Goal: Information Seeking & Learning: Understand process/instructions

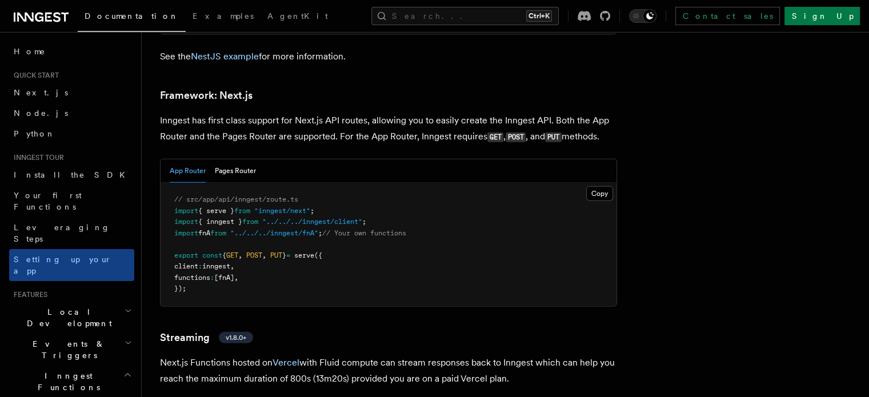
scroll to position [6994, 0]
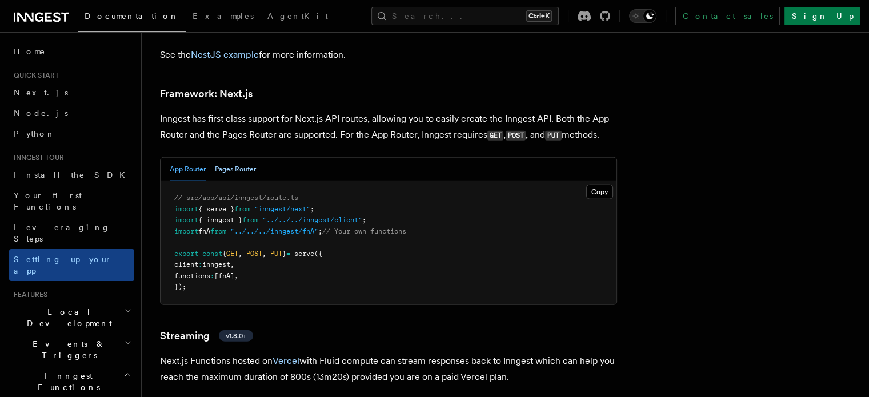
click at [256, 158] on button "Pages Router" at bounding box center [235, 169] width 41 height 23
click at [194, 158] on button "App Router" at bounding box center [188, 169] width 36 height 23
click at [53, 176] on span "Install the SDK" at bounding box center [73, 174] width 118 height 9
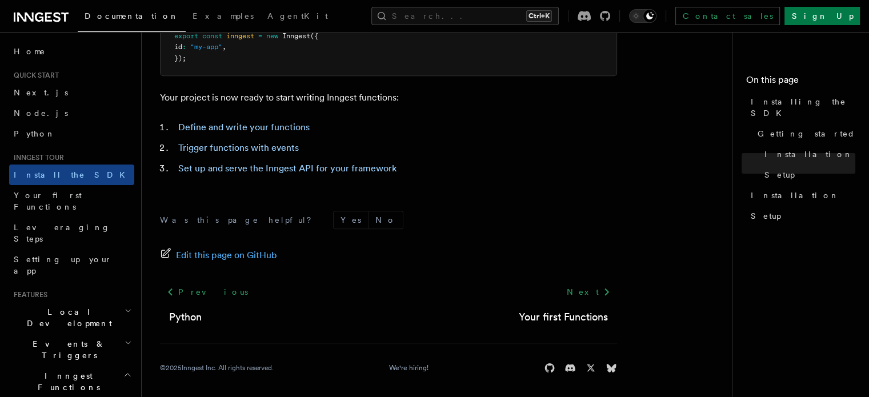
scroll to position [552, 0]
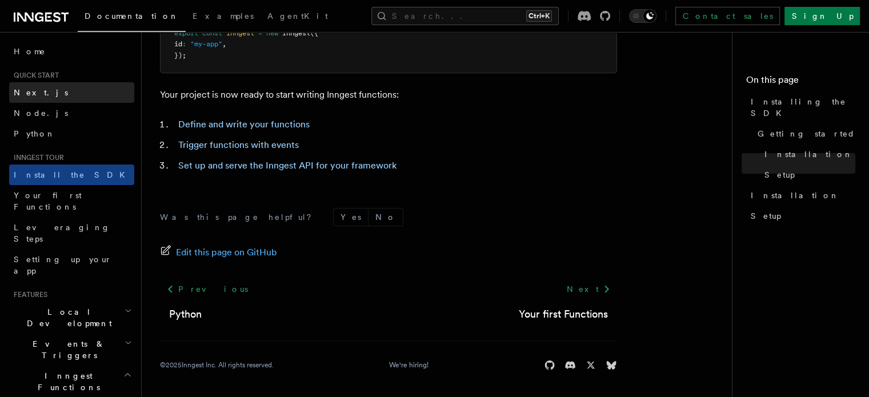
click at [52, 90] on link "Next.js" at bounding box center [71, 92] width 125 height 21
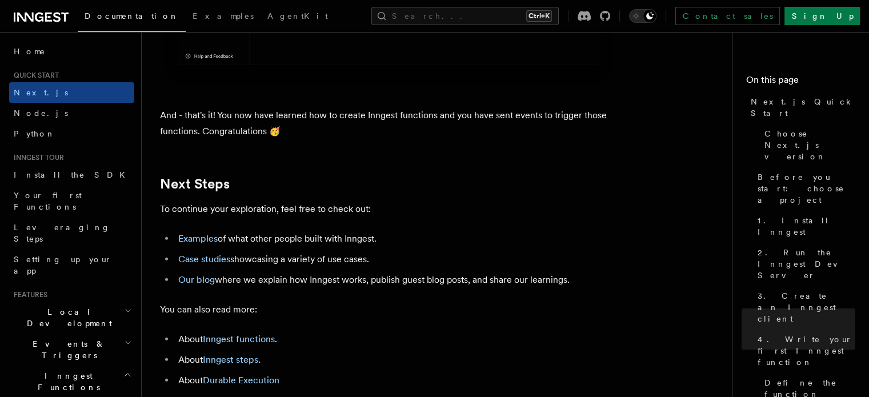
scroll to position [7027, 0]
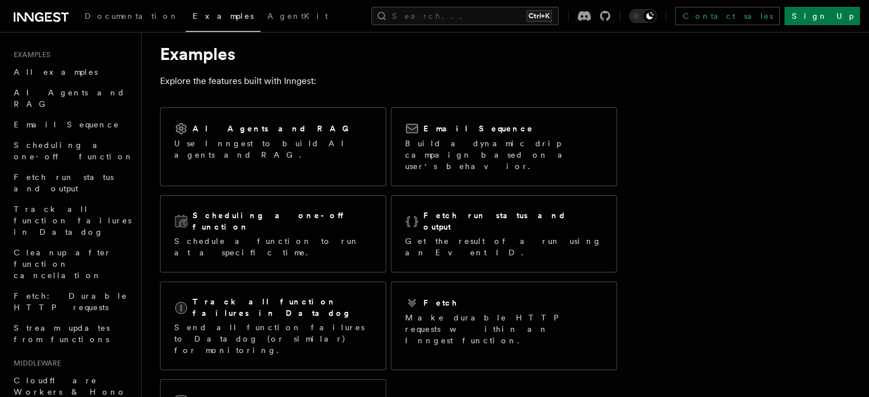
scroll to position [57, 0]
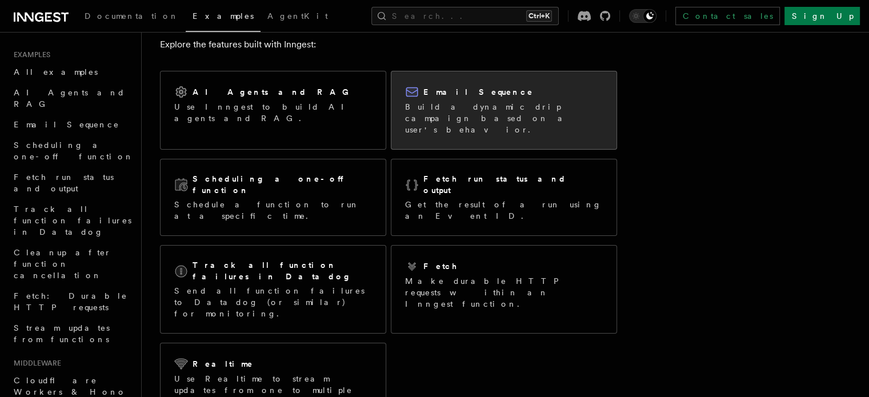
click at [483, 98] on div "Email Sequence" at bounding box center [504, 92] width 198 height 14
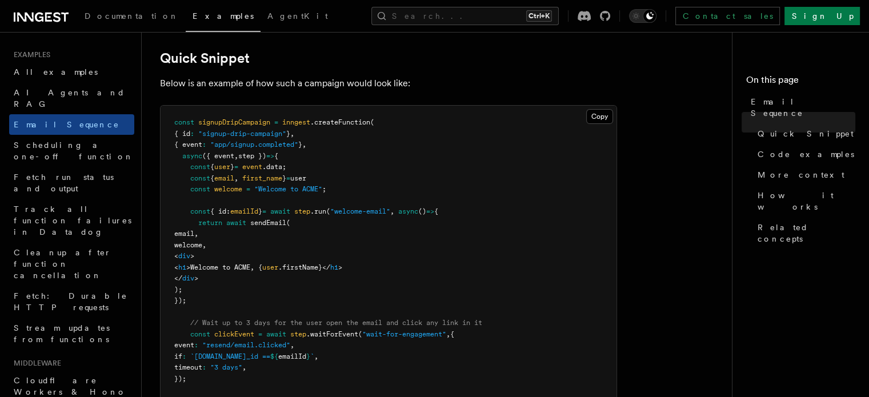
scroll to position [286, 0]
